Goal: Task Accomplishment & Management: Use online tool/utility

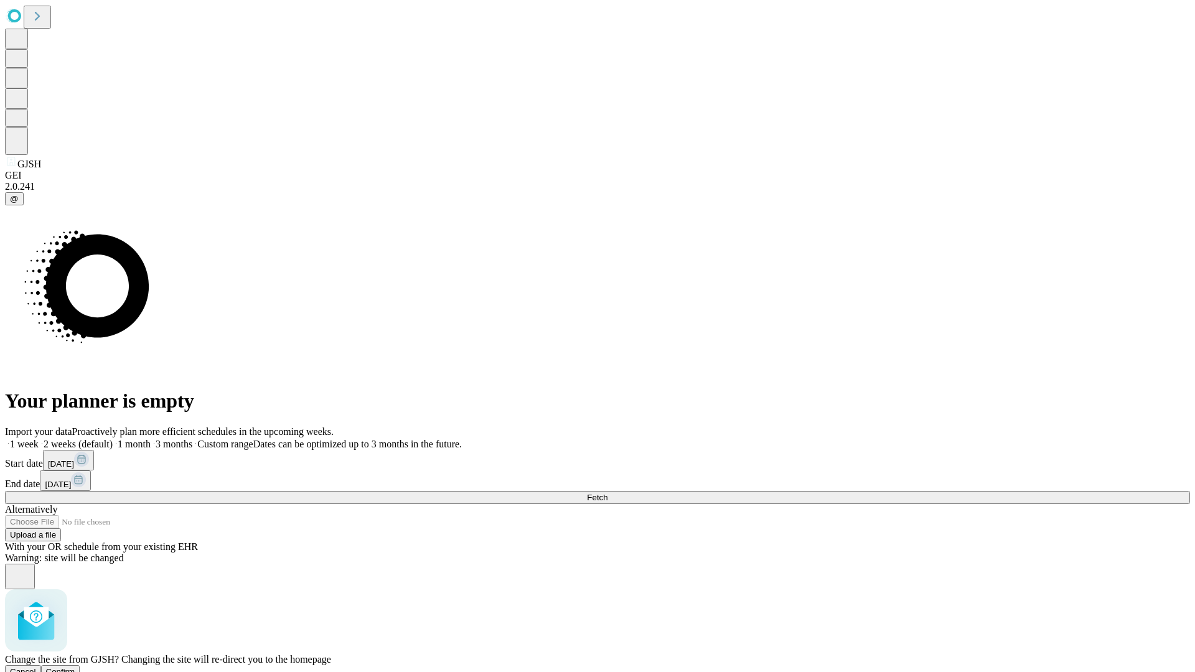
click at [75, 667] on span "Confirm" at bounding box center [60, 671] width 29 height 9
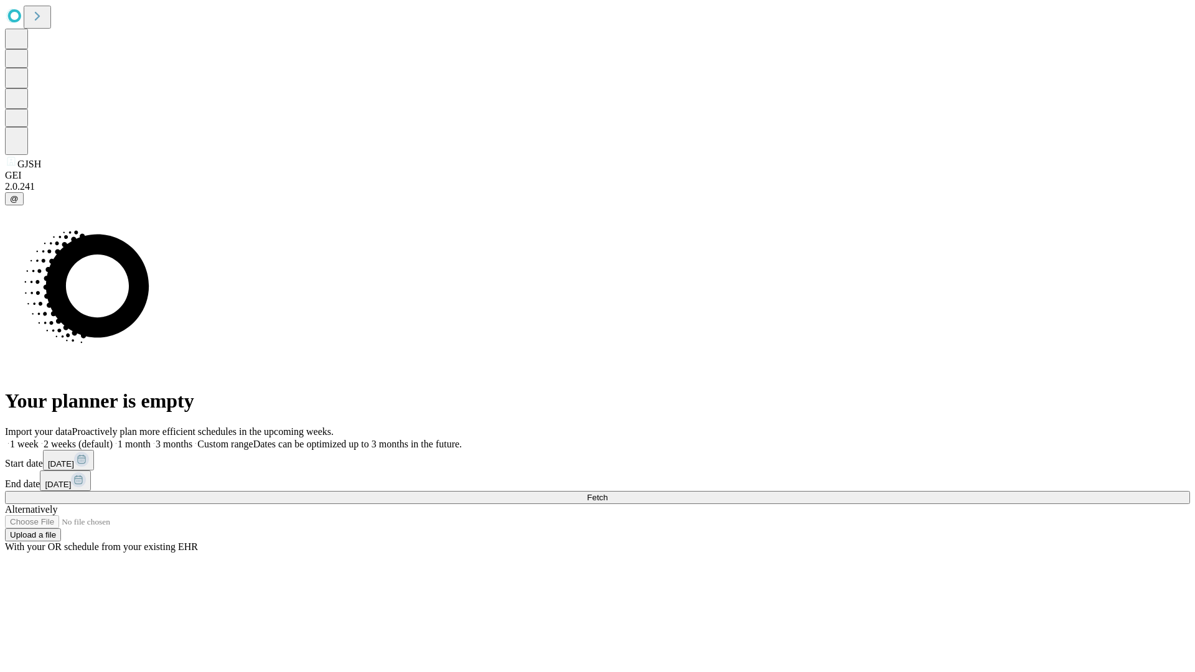
click at [39, 439] on label "1 week" at bounding box center [22, 444] width 34 height 11
click at [608, 493] on span "Fetch" at bounding box center [597, 497] width 21 height 9
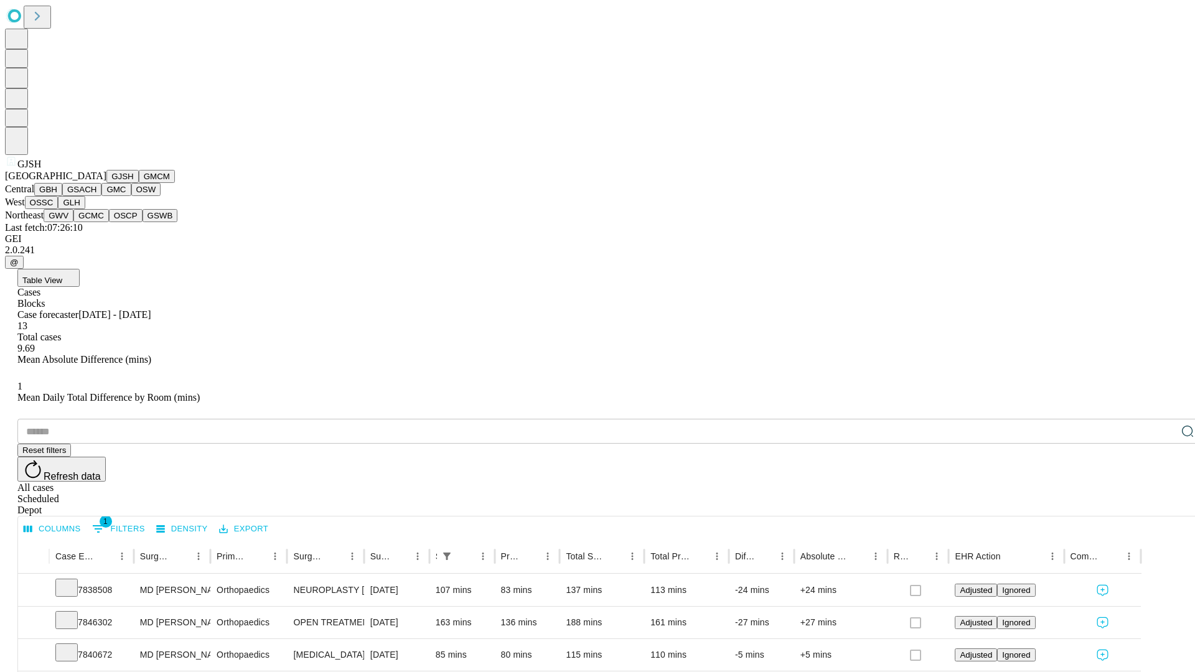
click at [139, 183] on button "GMCM" at bounding box center [157, 176] width 36 height 13
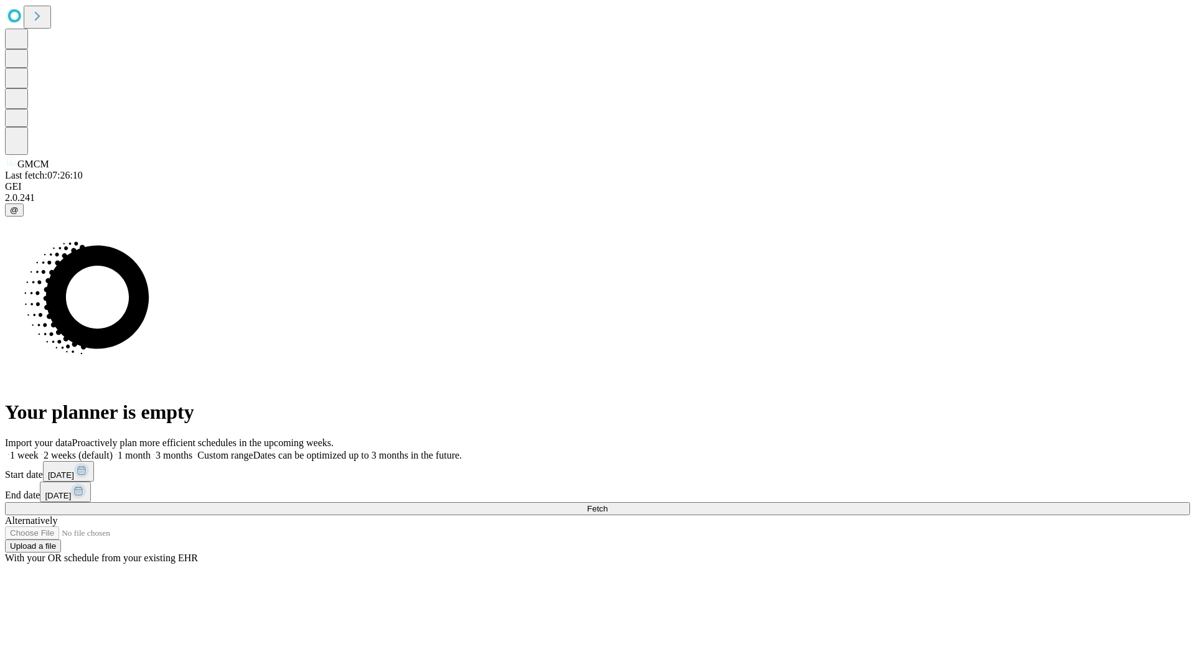
click at [39, 450] on label "1 week" at bounding box center [22, 455] width 34 height 11
click at [608, 504] on span "Fetch" at bounding box center [597, 508] width 21 height 9
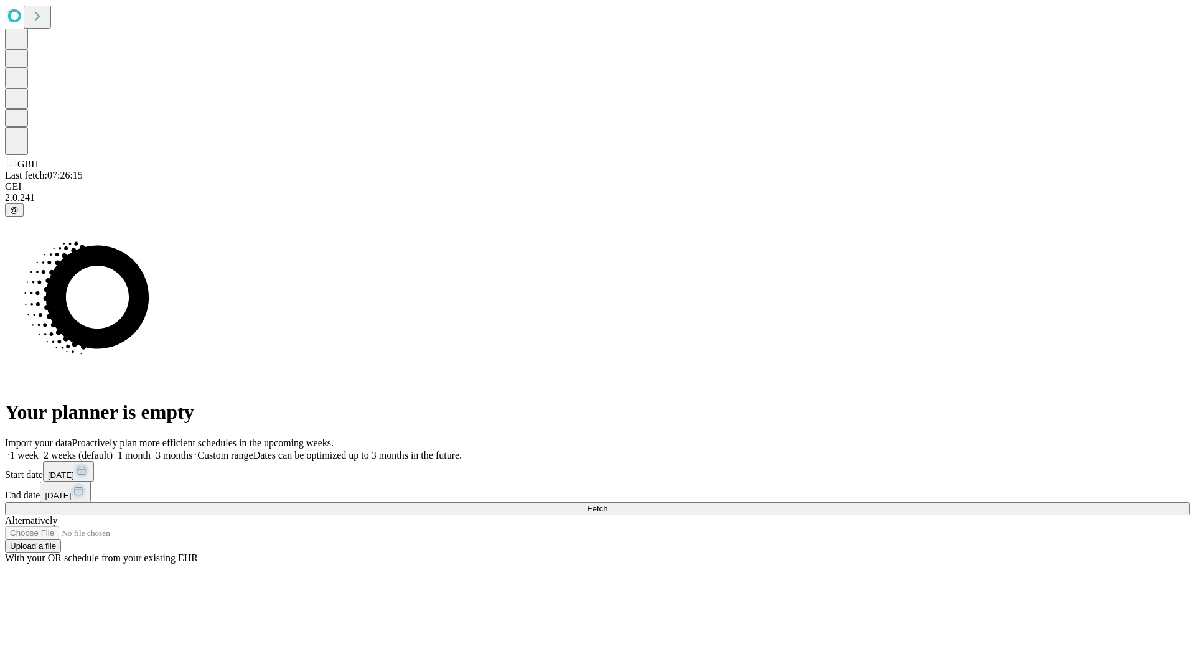
click at [608, 504] on span "Fetch" at bounding box center [597, 508] width 21 height 9
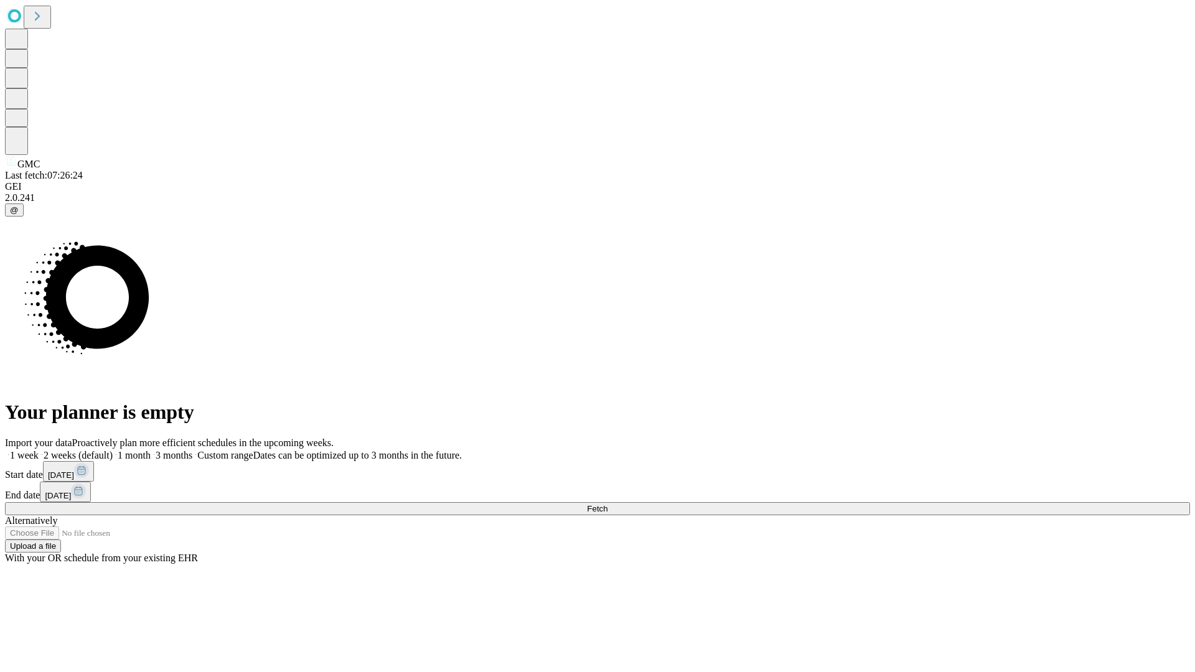
click at [39, 450] on label "1 week" at bounding box center [22, 455] width 34 height 11
click at [608, 504] on span "Fetch" at bounding box center [597, 508] width 21 height 9
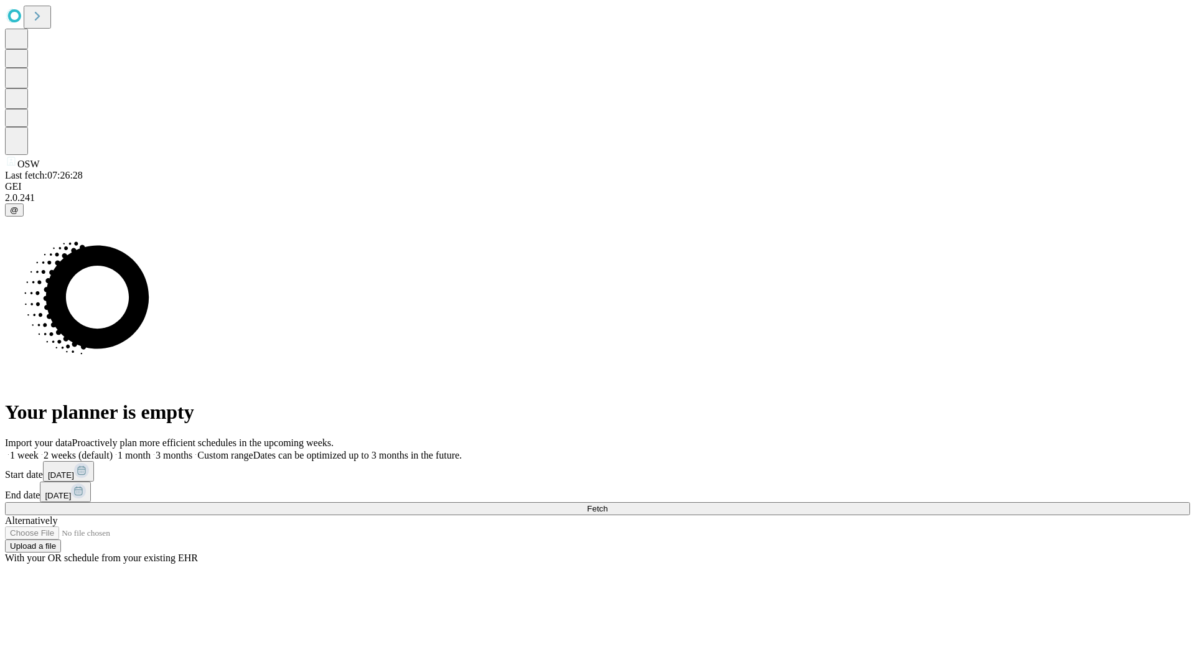
click at [39, 450] on label "1 week" at bounding box center [22, 455] width 34 height 11
click at [608, 504] on span "Fetch" at bounding box center [597, 508] width 21 height 9
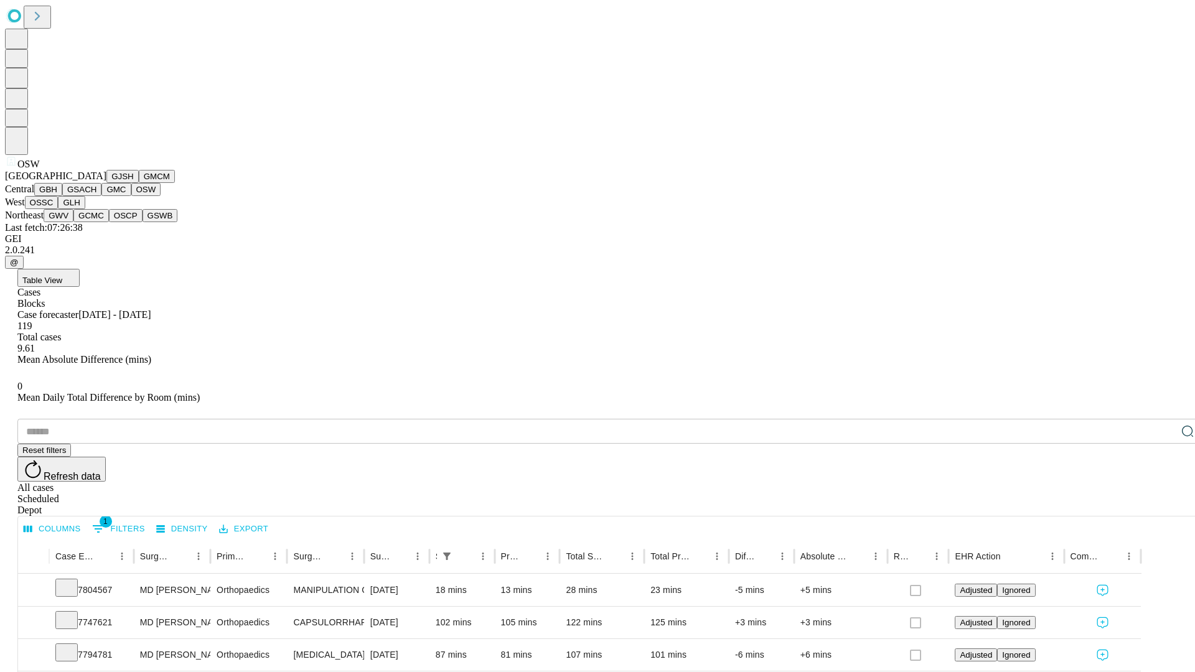
click at [59, 209] on button "OSSC" at bounding box center [42, 202] width 34 height 13
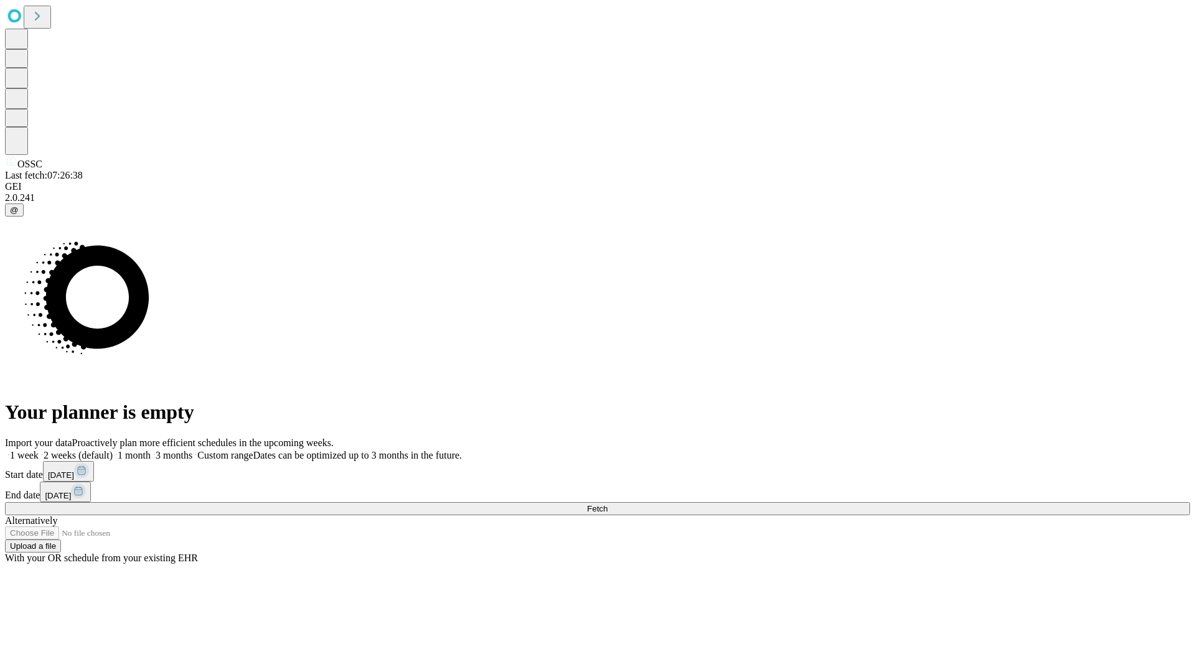
click at [39, 450] on label "1 week" at bounding box center [22, 455] width 34 height 11
click at [608, 504] on span "Fetch" at bounding box center [597, 508] width 21 height 9
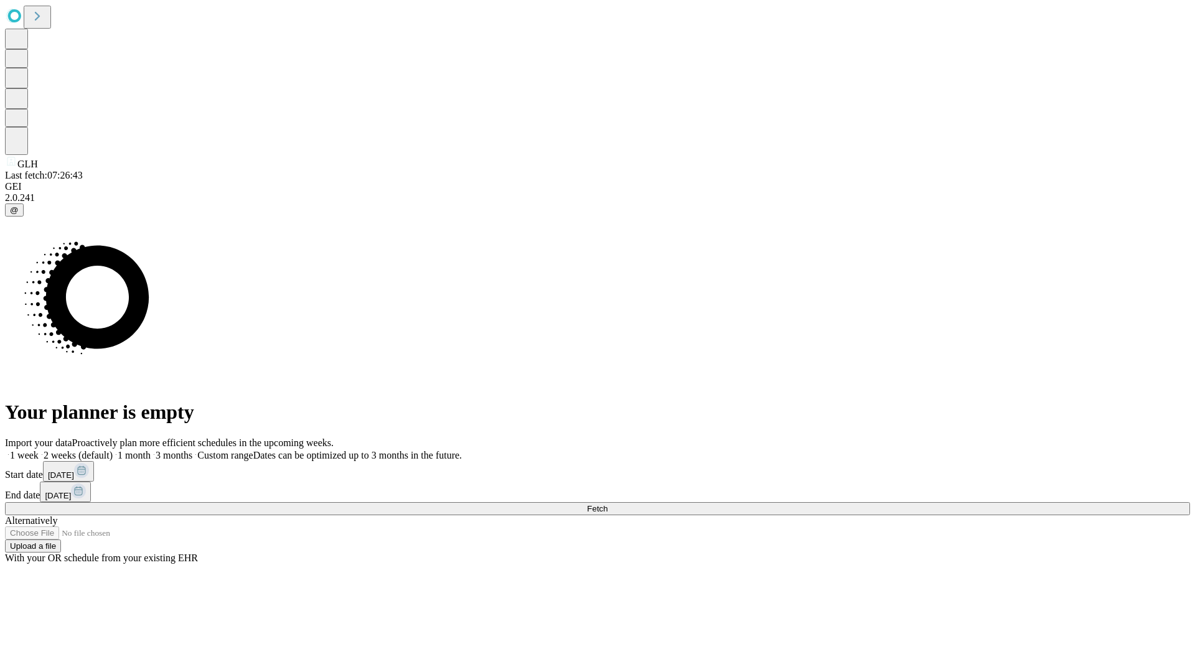
click at [39, 450] on label "1 week" at bounding box center [22, 455] width 34 height 11
click at [608, 504] on span "Fetch" at bounding box center [597, 508] width 21 height 9
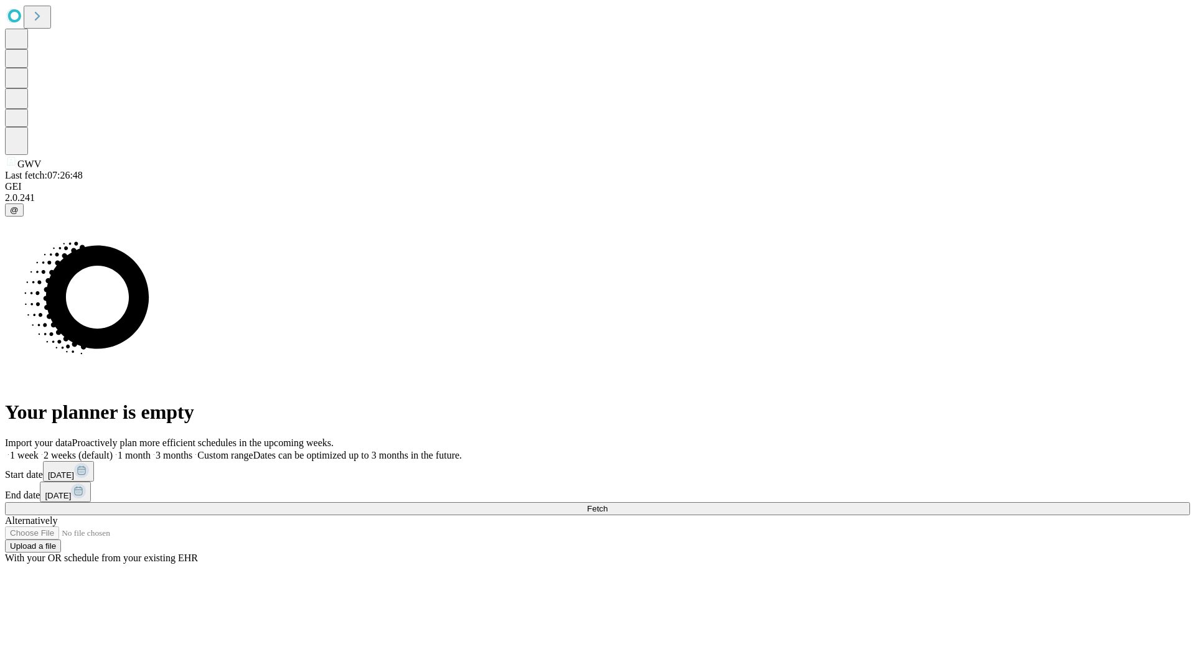
click at [39, 450] on label "1 week" at bounding box center [22, 455] width 34 height 11
click at [608, 504] on span "Fetch" at bounding box center [597, 508] width 21 height 9
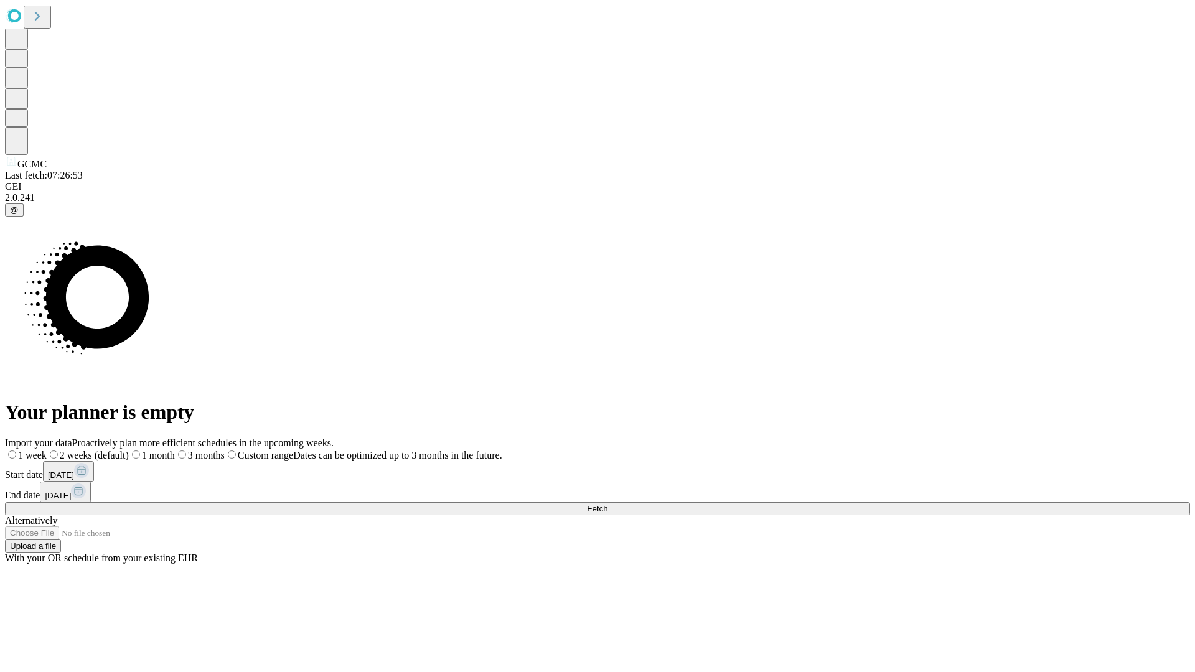
click at [47, 450] on label "1 week" at bounding box center [26, 455] width 42 height 11
click at [608, 504] on span "Fetch" at bounding box center [597, 508] width 21 height 9
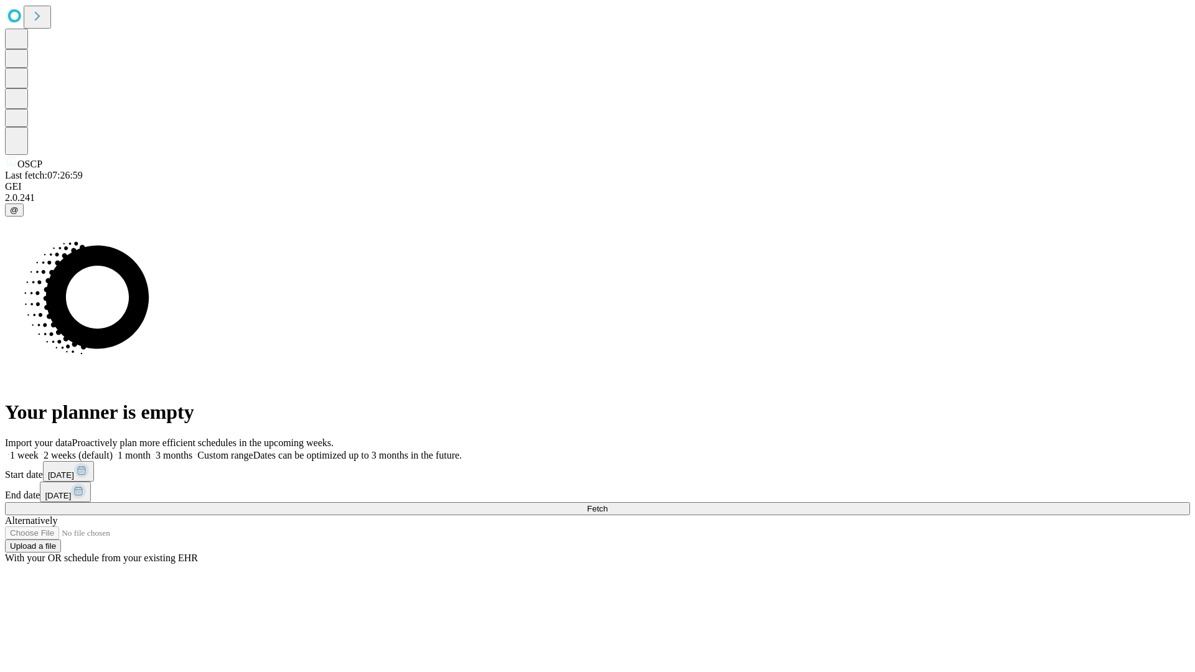
click at [39, 450] on label "1 week" at bounding box center [22, 455] width 34 height 11
click at [608, 504] on span "Fetch" at bounding box center [597, 508] width 21 height 9
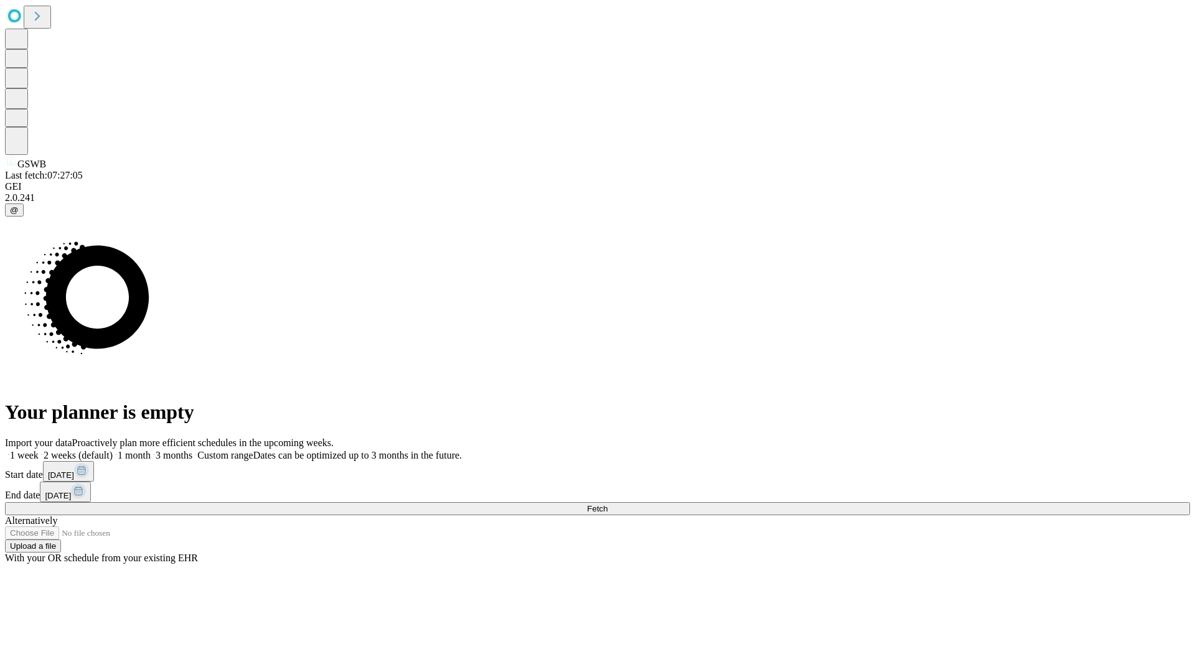
click at [39, 450] on label "1 week" at bounding box center [22, 455] width 34 height 11
click at [608, 504] on span "Fetch" at bounding box center [597, 508] width 21 height 9
